Goal: Information Seeking & Learning: Learn about a topic

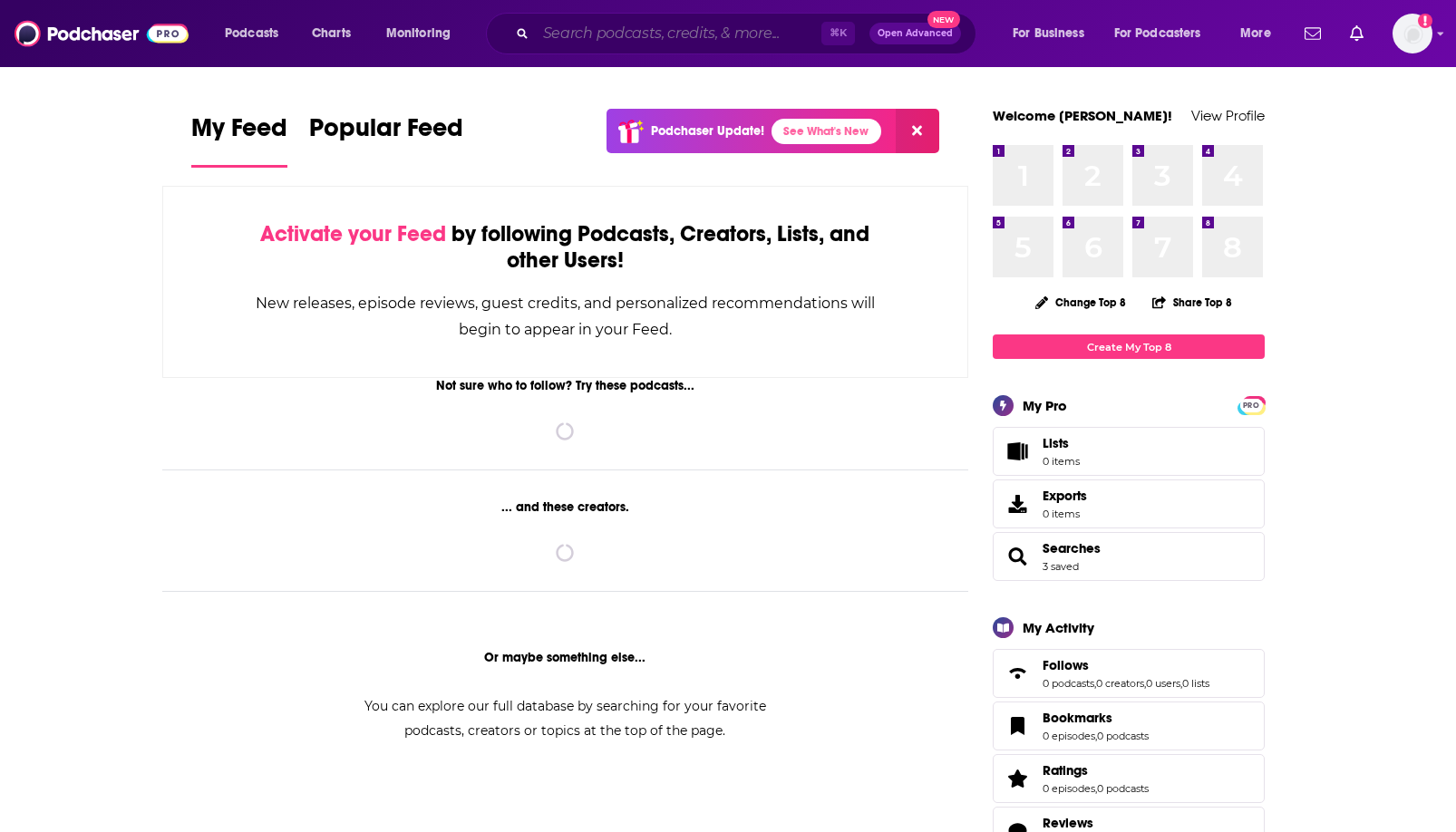
click at [633, 32] on input "Search podcasts, credits, & more..." at bounding box center [679, 33] width 285 height 29
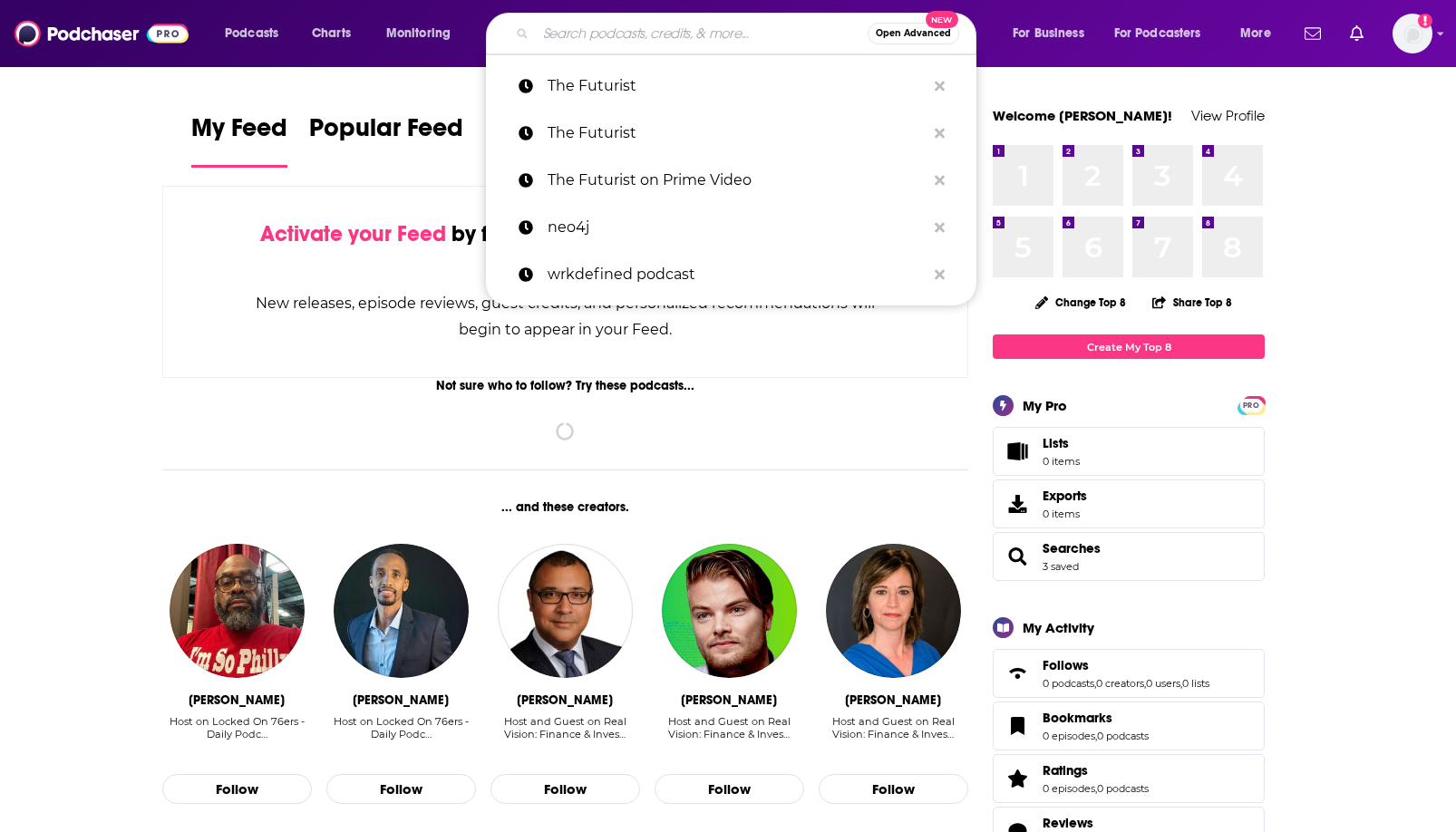
paste input "The Money Mondays"
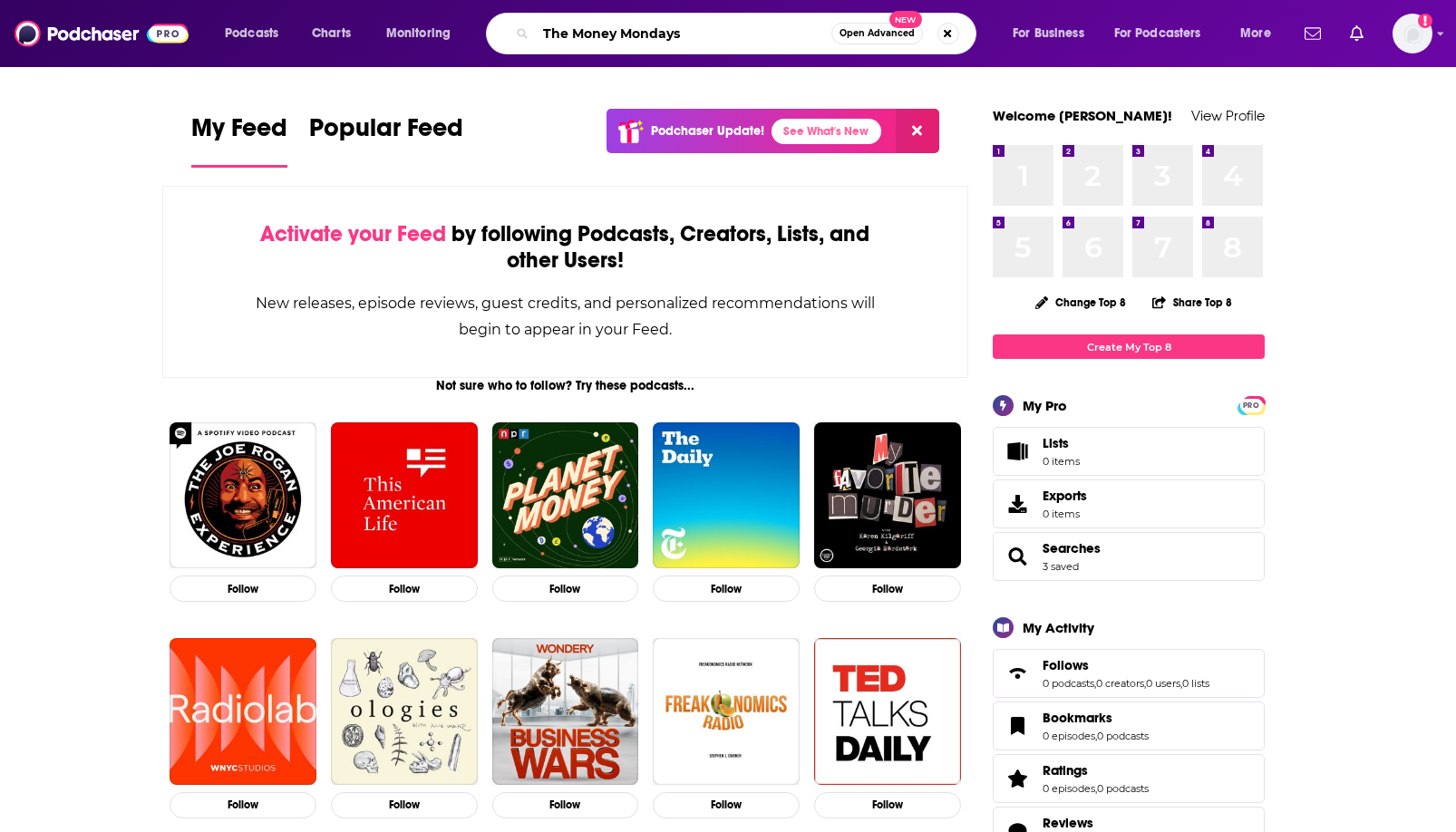
type input "The Money Mondays"
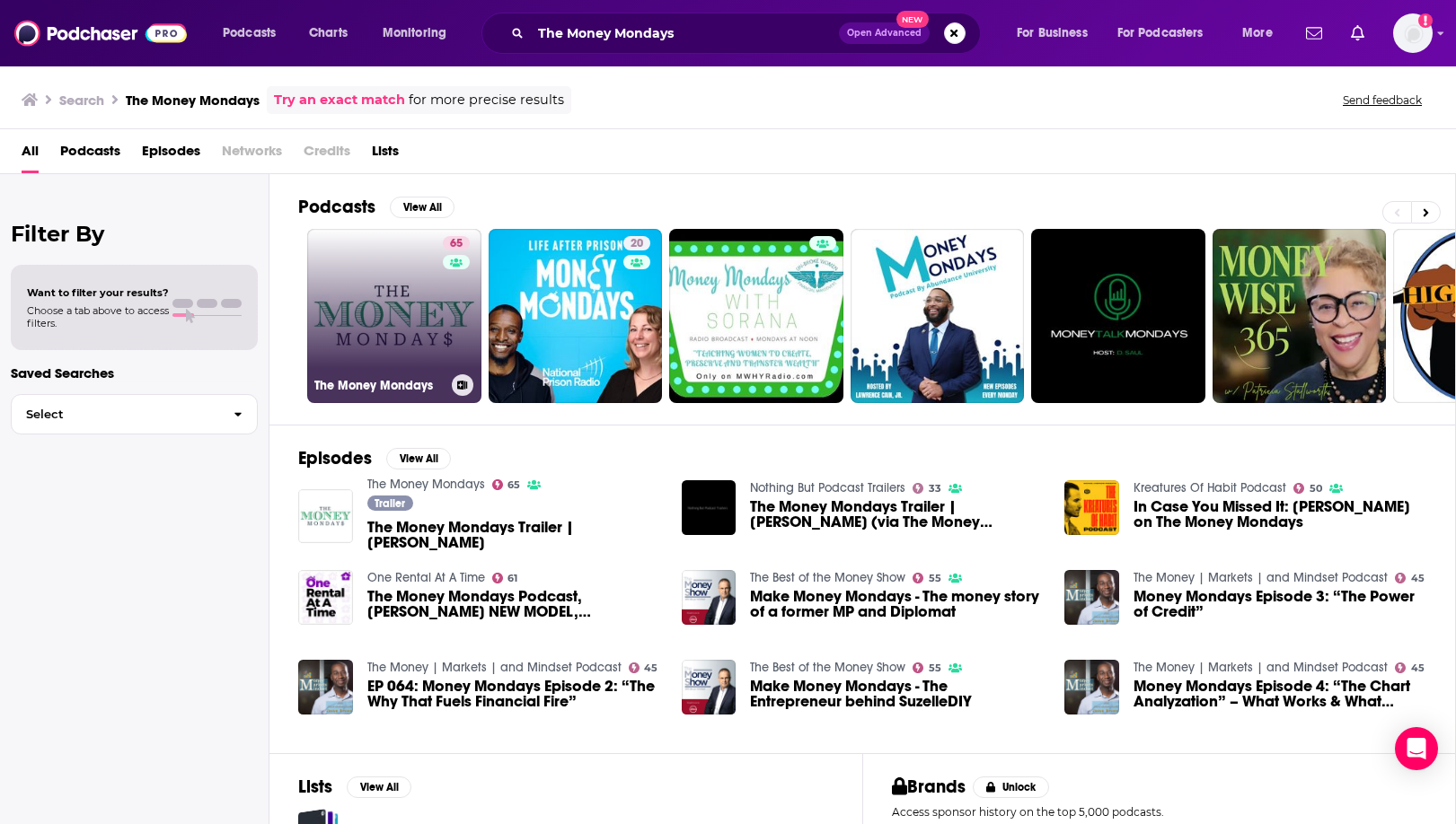
click at [414, 296] on link "65 The Money Mondays" at bounding box center [394, 316] width 174 height 174
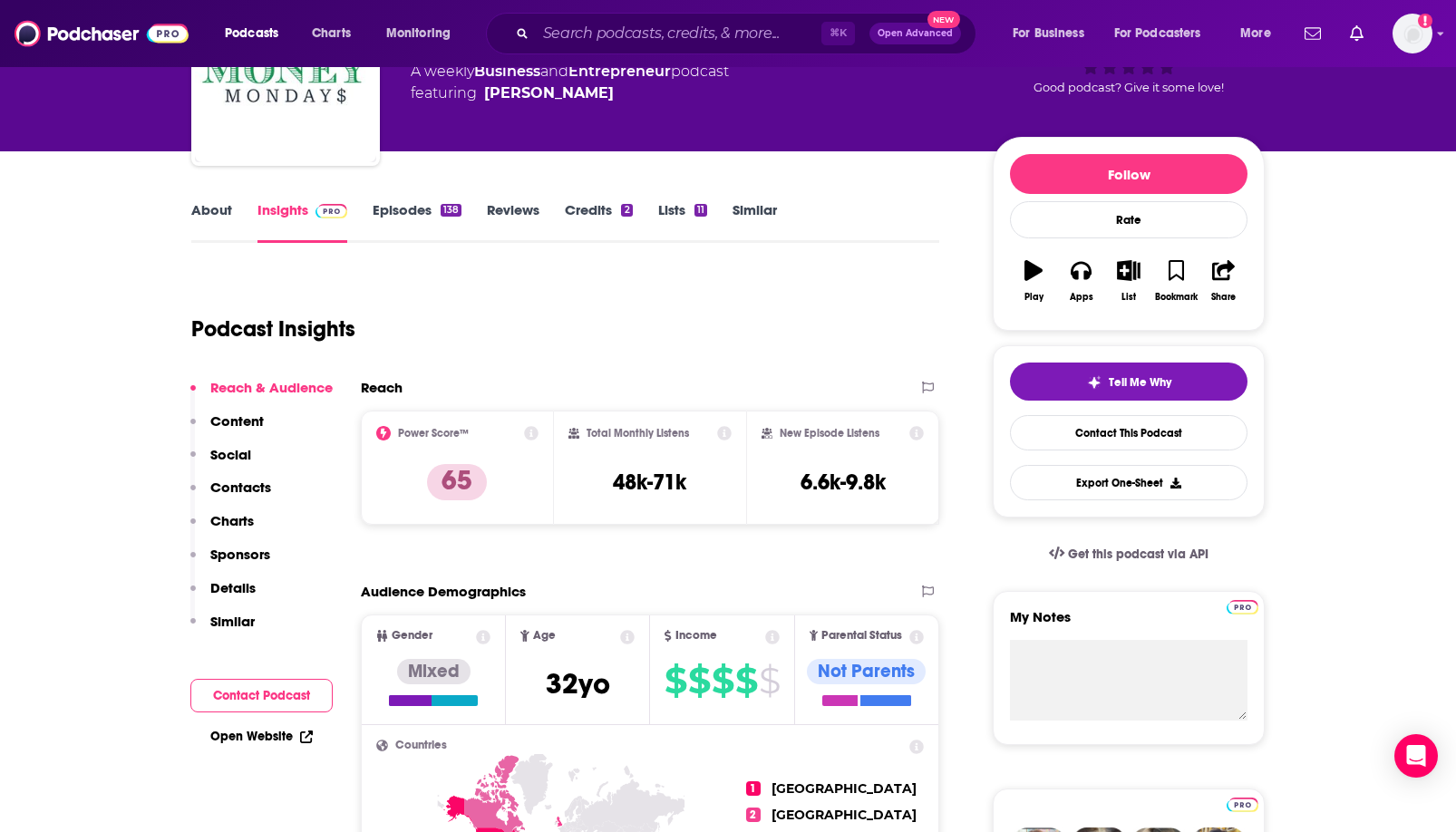
scroll to position [177, 0]
